Goal: Task Accomplishment & Management: Complete application form

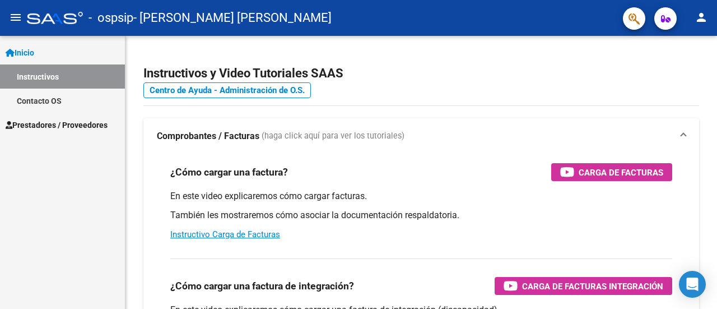
click at [44, 55] on link "Inicio" at bounding box center [62, 52] width 125 height 24
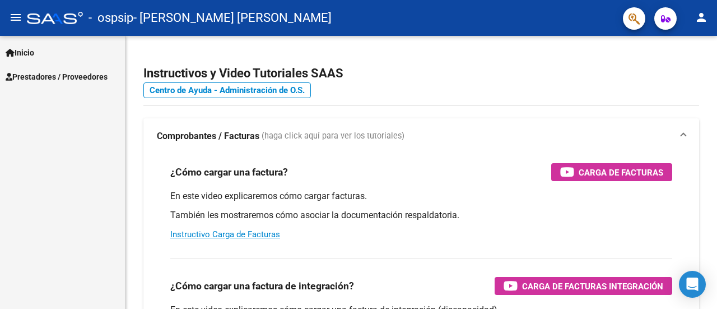
click at [54, 82] on link "Prestadores / Proveedores" at bounding box center [62, 76] width 125 height 24
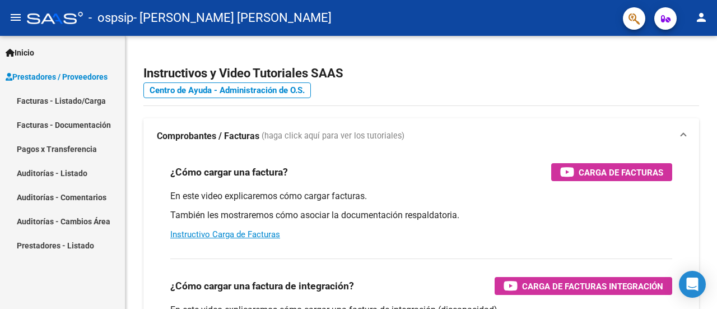
click at [72, 100] on link "Facturas - Listado/Carga" at bounding box center [62, 101] width 125 height 24
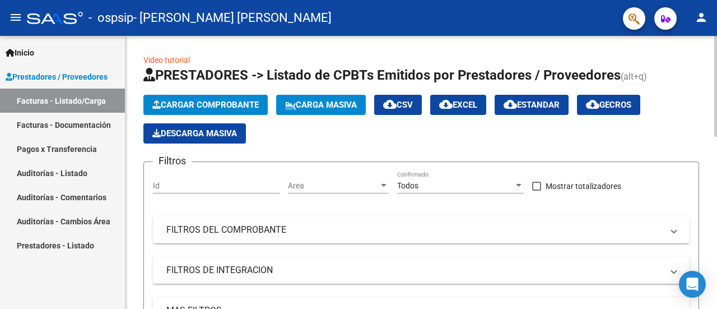
click at [220, 103] on span "Cargar Comprobante" at bounding box center [205, 105] width 106 height 10
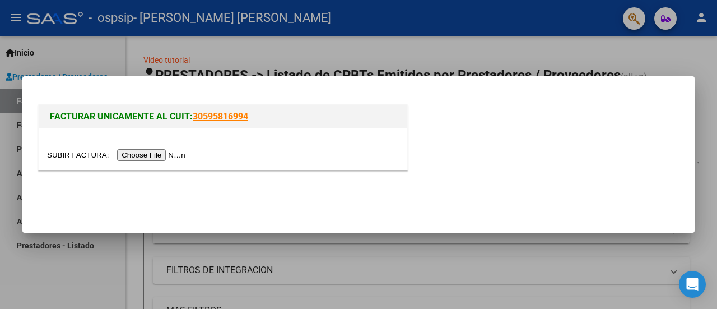
click at [159, 159] on input "file" at bounding box center [118, 155] width 142 height 12
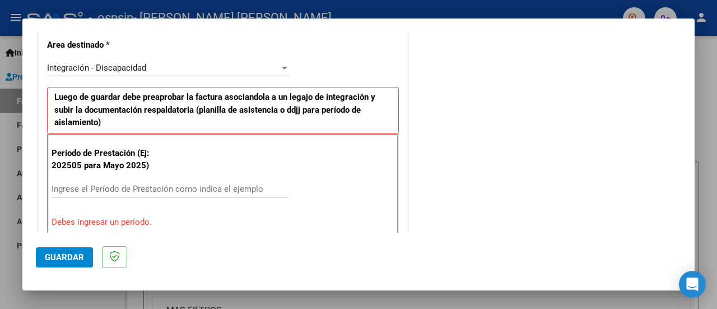
scroll to position [346, 0]
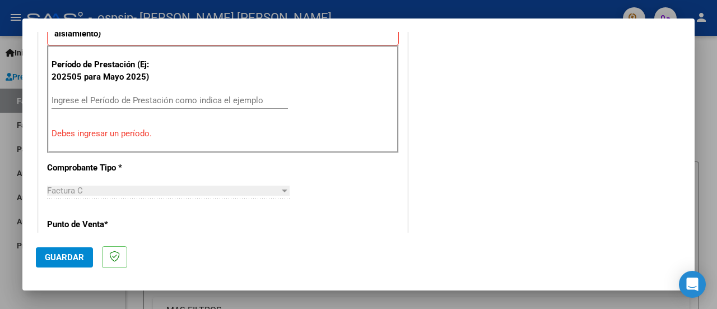
click at [98, 104] on div "Ingrese el Período de Prestación como indica el ejemplo" at bounding box center [170, 100] width 237 height 17
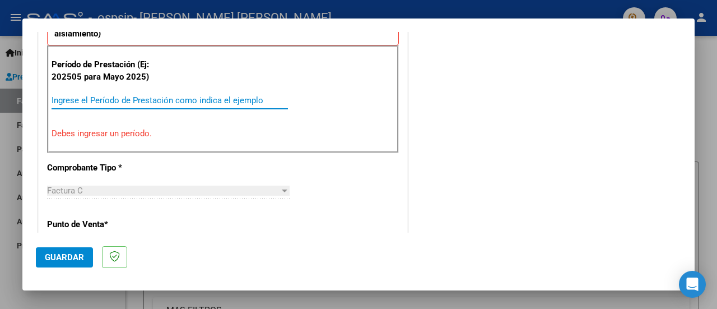
click at [99, 98] on input "Ingrese el Período de Prestación como indica el ejemplo" at bounding box center [170, 100] width 237 height 10
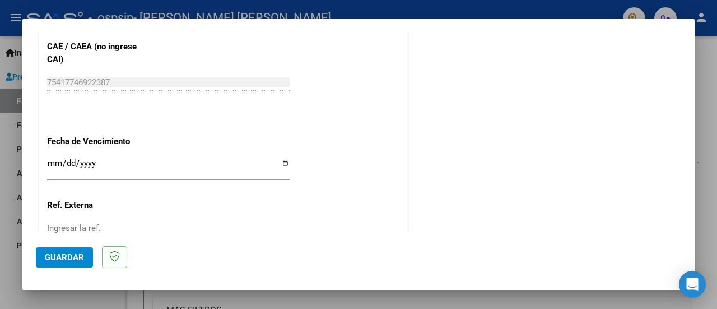
scroll to position [729, 0]
type input "202509"
click at [281, 159] on input "Ingresar la fecha" at bounding box center [168, 167] width 243 height 18
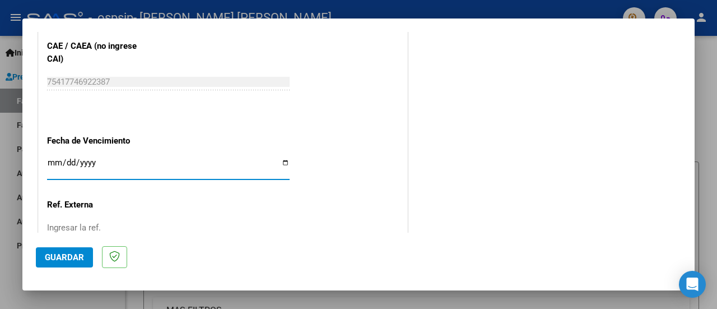
type input "[DATE]"
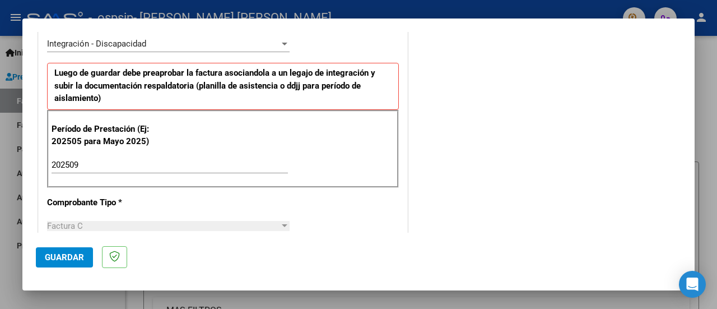
scroll to position [280, 0]
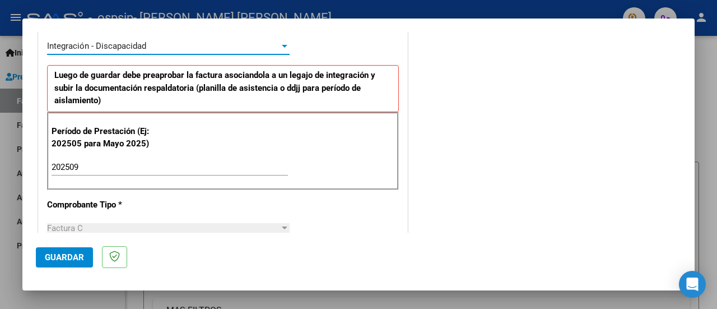
click at [282, 45] on div at bounding box center [285, 46] width 6 height 3
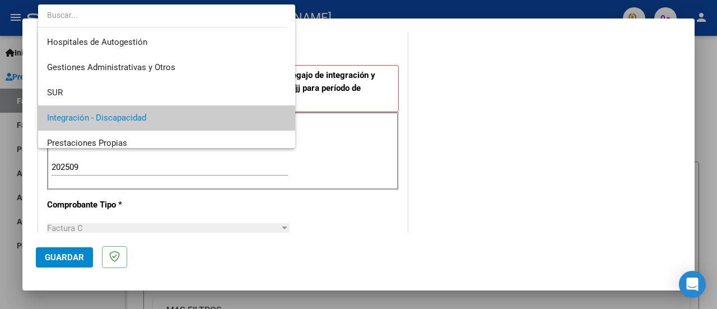
scroll to position [72, 0]
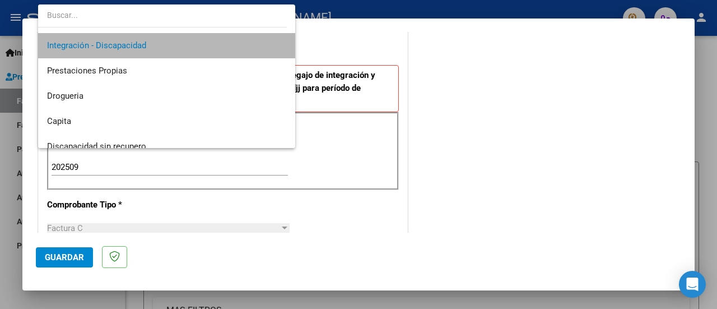
click at [282, 44] on mat-option "Integración - Discapacidad" at bounding box center [167, 45] width 258 height 25
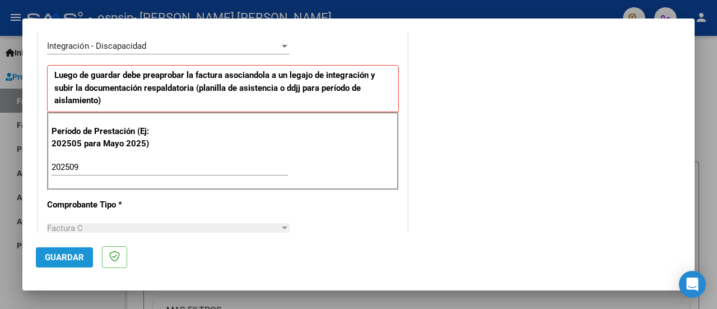
click at [61, 257] on span "Guardar" at bounding box center [64, 257] width 39 height 10
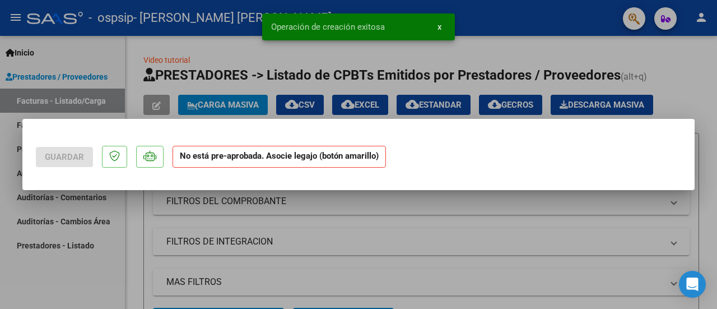
scroll to position [0, 0]
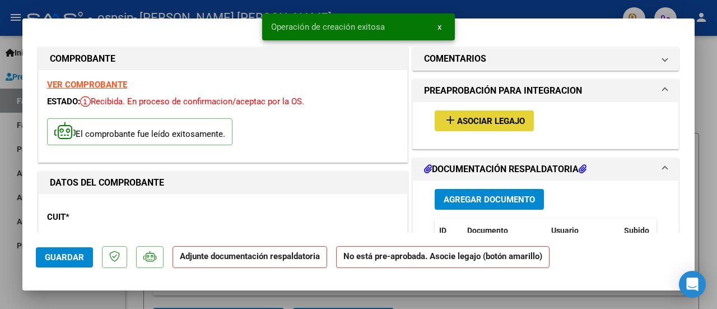
click at [444, 115] on mat-icon "add" at bounding box center [450, 119] width 13 height 13
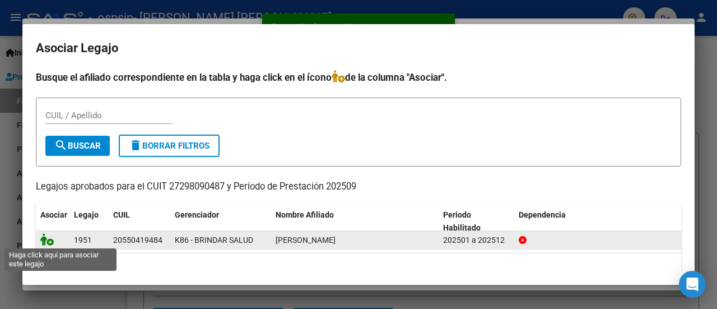
click at [47, 237] on icon at bounding box center [46, 239] width 13 height 12
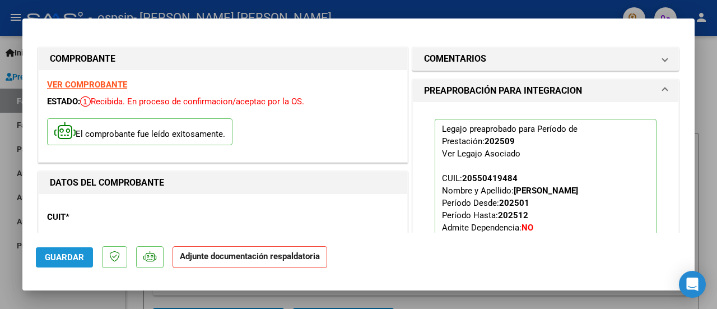
click at [61, 252] on span "Guardar" at bounding box center [64, 257] width 39 height 10
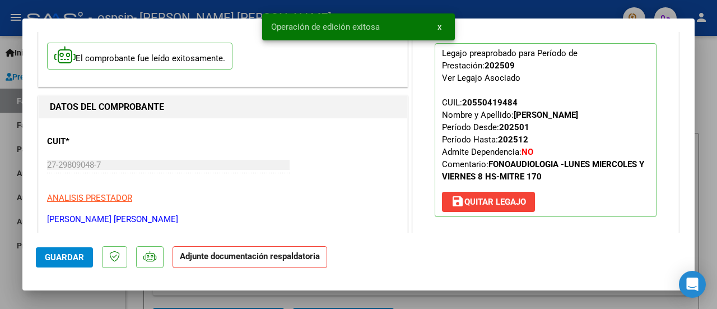
scroll to position [75, 0]
click at [282, 260] on strong "Adjunte documentación respaldatoria" at bounding box center [250, 256] width 140 height 10
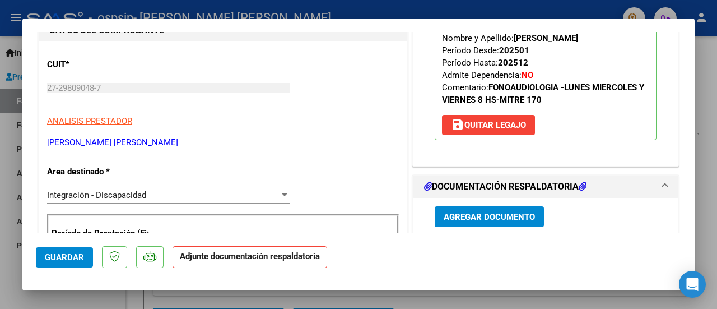
scroll to position [153, 0]
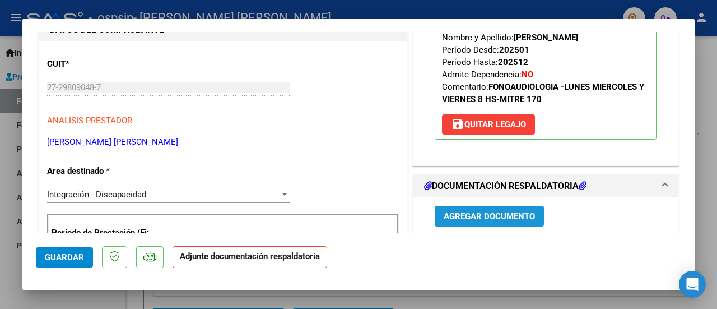
click at [493, 216] on span "Agregar Documento" at bounding box center [489, 216] width 91 height 10
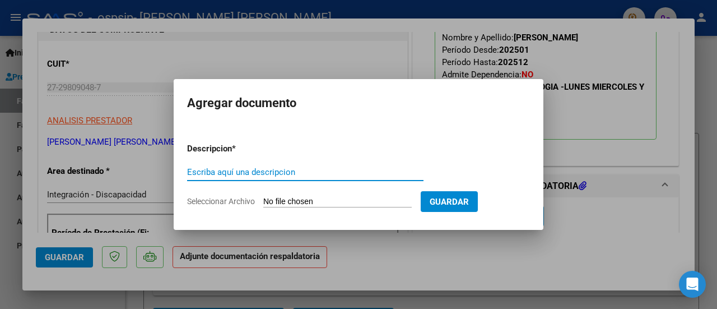
click at [312, 169] on input "Escriba aquí una descripcion" at bounding box center [305, 172] width 237 height 10
type input "PLANILLA ASISTENCIA 09/2025"
click at [340, 198] on input "Seleccionar Archivo" at bounding box center [337, 202] width 149 height 11
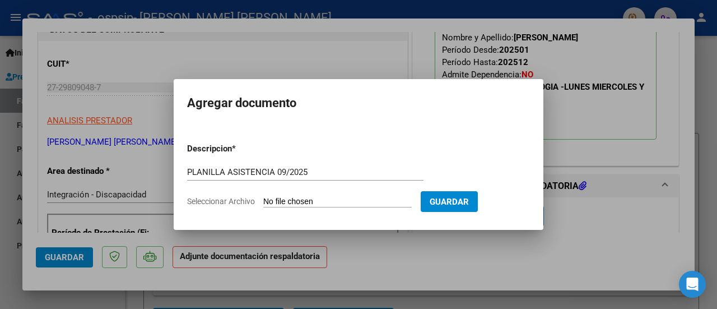
type input "C:\fakepath\CamScanner [DATE] 15.42.pdf"
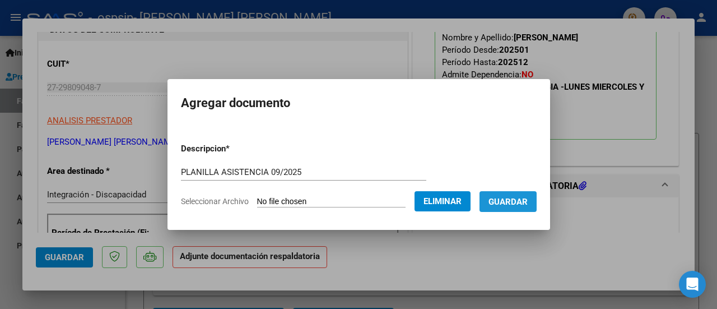
click at [525, 205] on span "Guardar" at bounding box center [508, 202] width 39 height 10
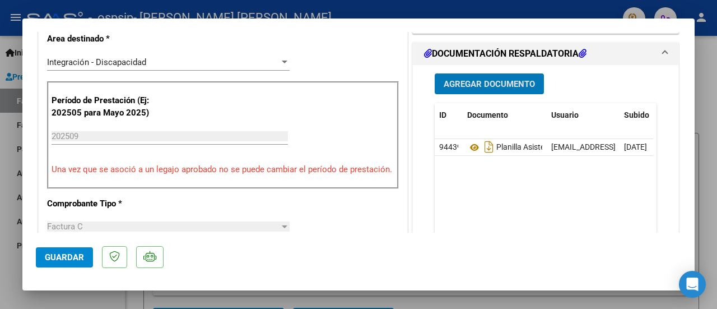
scroll to position [286, 0]
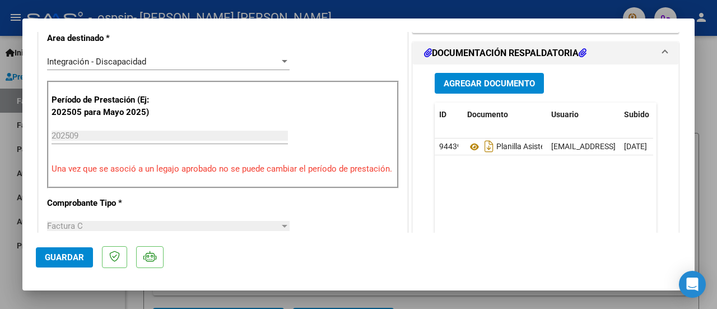
click at [81, 127] on div "202509 Ingrese el Período de Prestación como indica el ejemplo" at bounding box center [170, 135] width 237 height 17
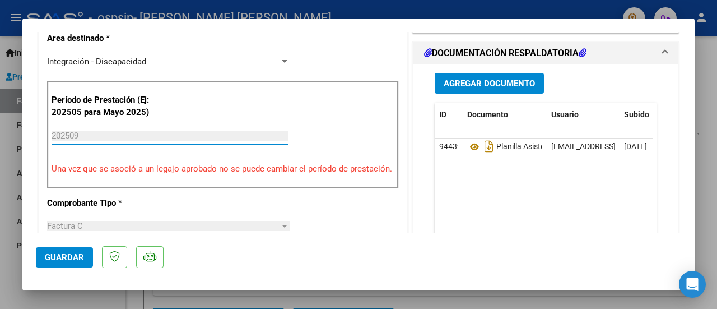
click at [81, 136] on input "202509" at bounding box center [170, 136] width 237 height 10
click at [75, 257] on span "Guardar" at bounding box center [64, 257] width 39 height 10
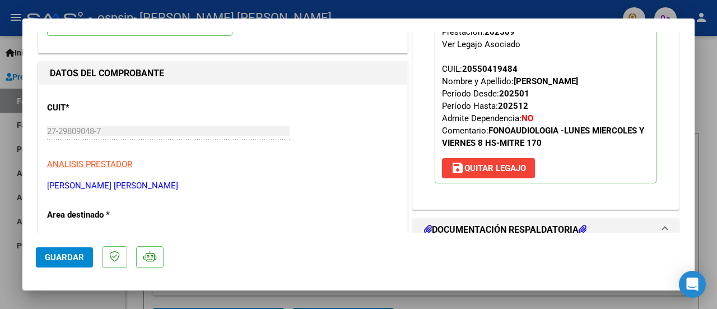
scroll to position [99, 0]
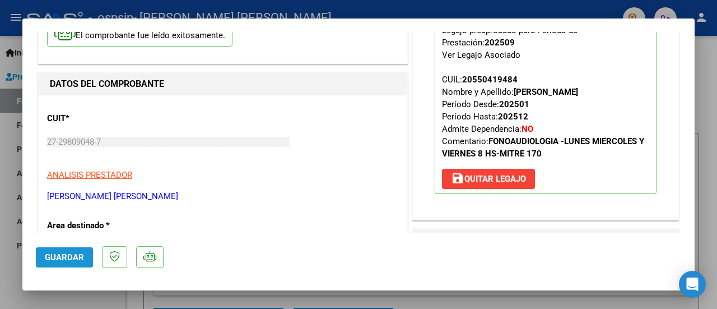
click at [69, 258] on span "Guardar" at bounding box center [64, 257] width 39 height 10
click at [714, 103] on div at bounding box center [358, 154] width 717 height 309
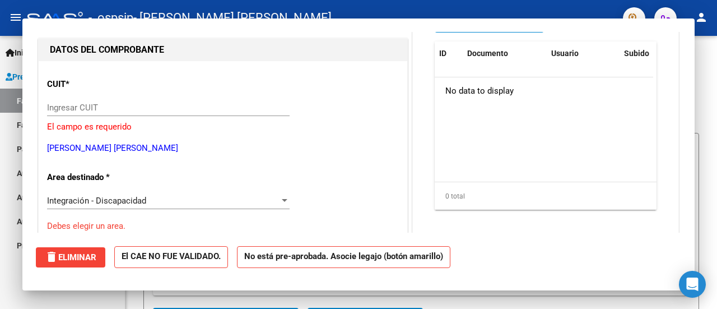
scroll to position [0, 0]
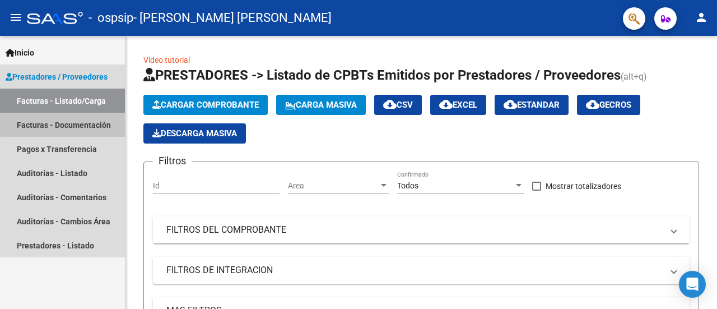
click at [69, 120] on link "Facturas - Documentación" at bounding box center [62, 125] width 125 height 24
